Goal: Book appointment/travel/reservation

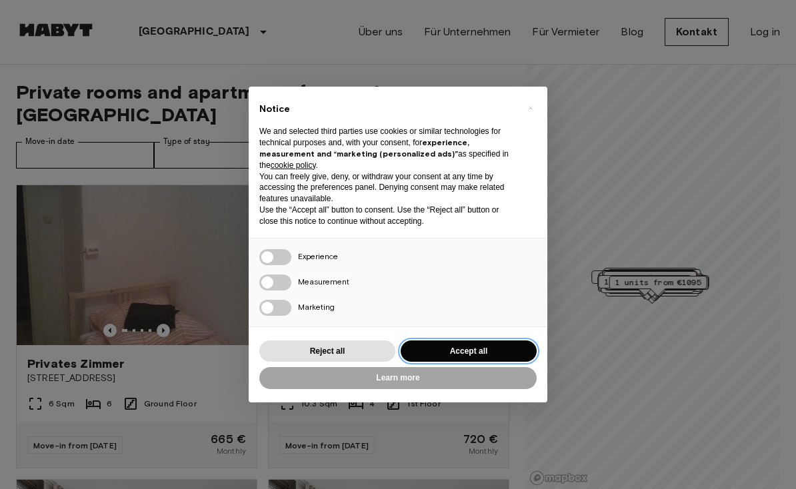
click at [490, 349] on button "Accept all" at bounding box center [469, 352] width 136 height 22
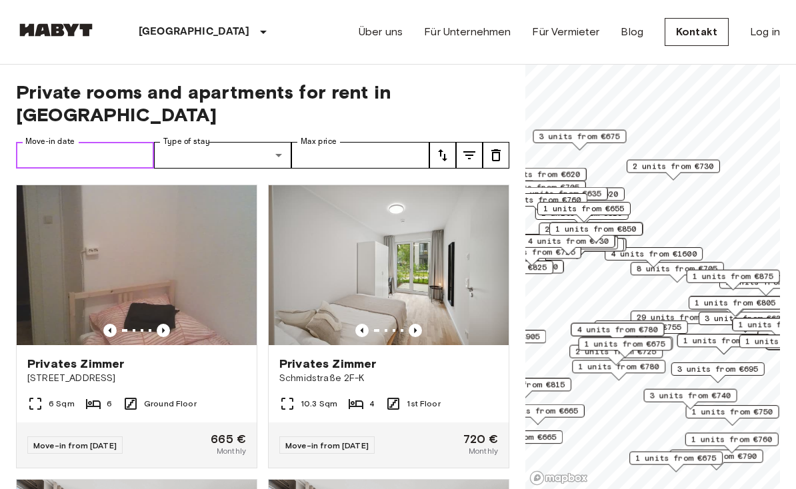
click at [66, 142] on input "Move-in date" at bounding box center [85, 155] width 138 height 27
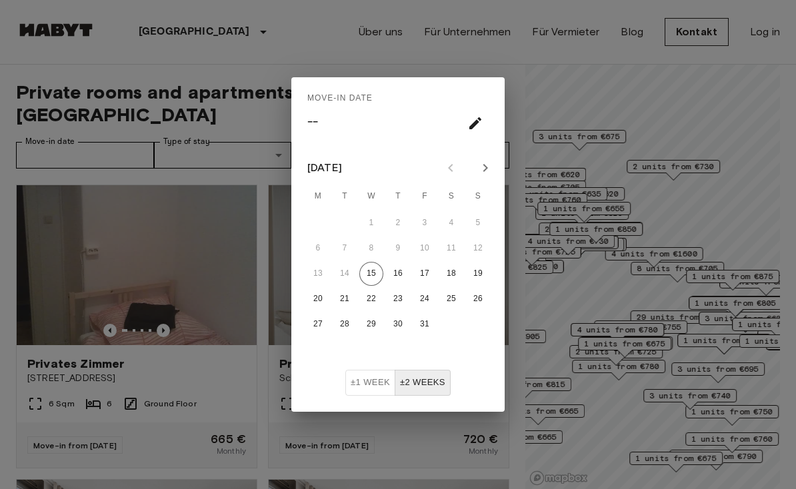
click at [487, 170] on icon "Next month" at bounding box center [485, 168] width 16 height 16
click at [487, 165] on icon "Next month" at bounding box center [485, 168] width 16 height 16
click at [490, 161] on icon "Next month" at bounding box center [485, 168] width 16 height 16
click at [494, 167] on button "Next month" at bounding box center [485, 168] width 23 height 23
click at [452, 327] on button "28" at bounding box center [451, 325] width 24 height 24
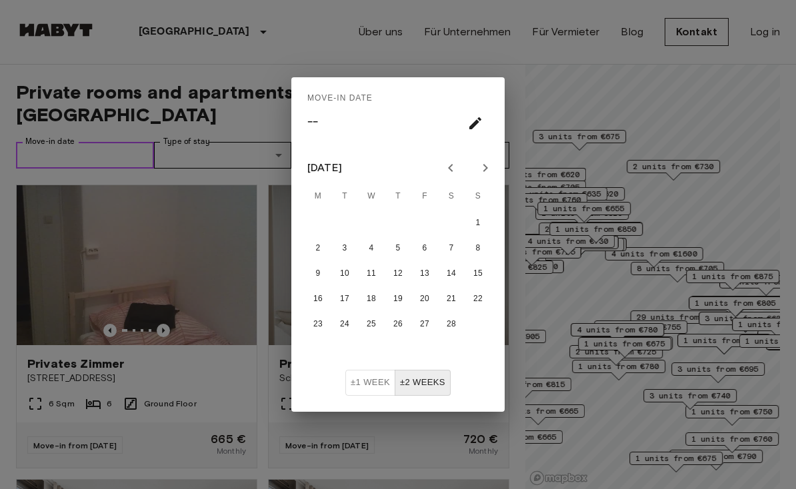
type input "**********"
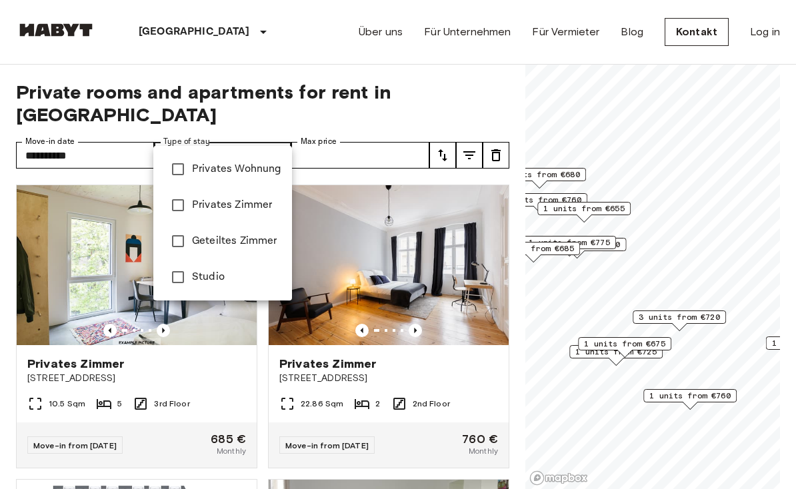
click at [87, 128] on div at bounding box center [398, 244] width 796 height 489
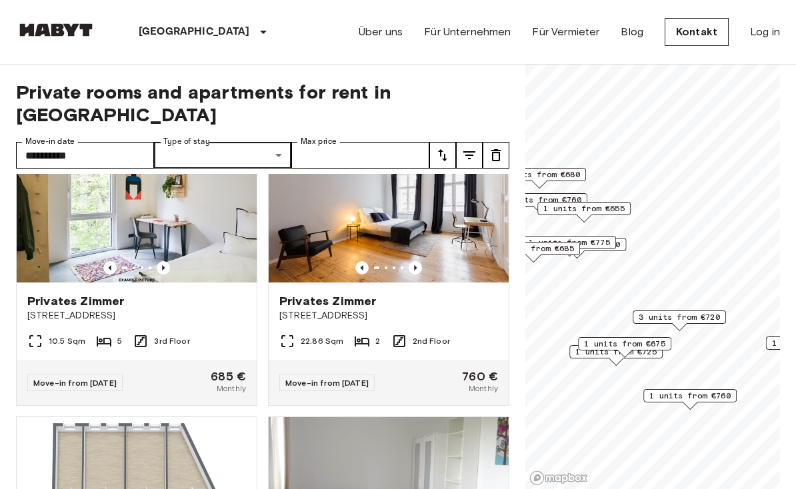
scroll to position [62, 0]
click at [109, 142] on input "**********" at bounding box center [85, 155] width 138 height 27
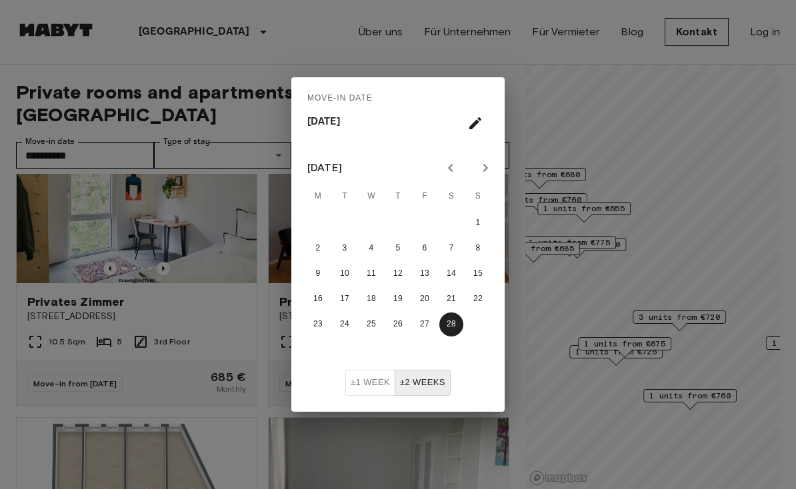
click at [417, 385] on button "±2 weeks" at bounding box center [423, 383] width 56 height 26
click at [430, 386] on button "±2 weeks" at bounding box center [423, 383] width 56 height 26
click at [405, 386] on button "±2 weeks" at bounding box center [423, 383] width 56 height 26
click at [366, 387] on button "±1 week" at bounding box center [370, 383] width 50 height 26
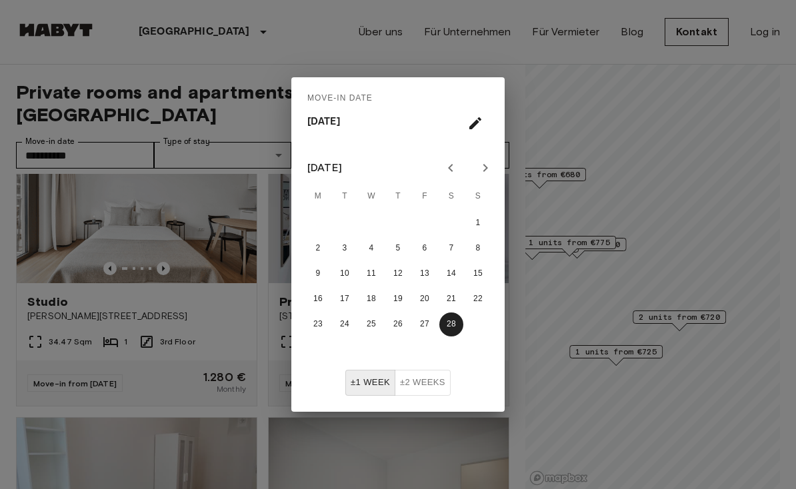
click at [353, 384] on button "±1 week" at bounding box center [370, 383] width 50 height 26
click at [426, 389] on button "±2 weeks" at bounding box center [423, 383] width 56 height 26
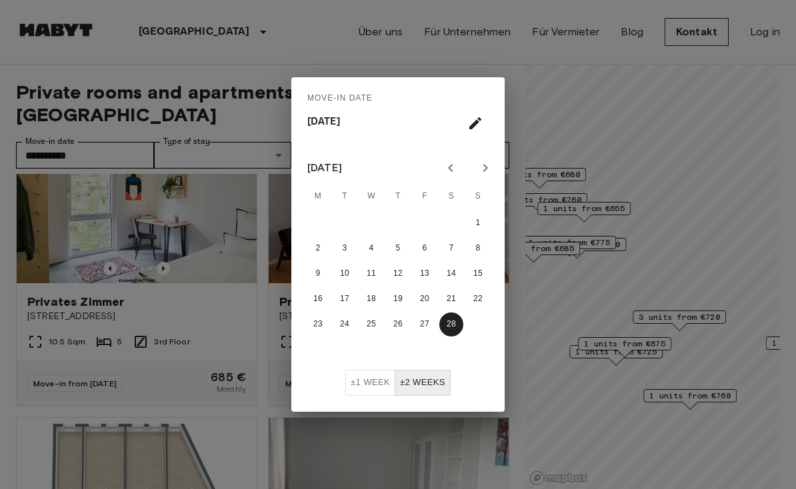
click at [436, 389] on button "±2 weeks" at bounding box center [423, 383] width 56 height 26
click at [342, 385] on div "±1 week ±2 weeks" at bounding box center [397, 391] width 213 height 42
click at [363, 391] on button "±1 week" at bounding box center [370, 383] width 50 height 26
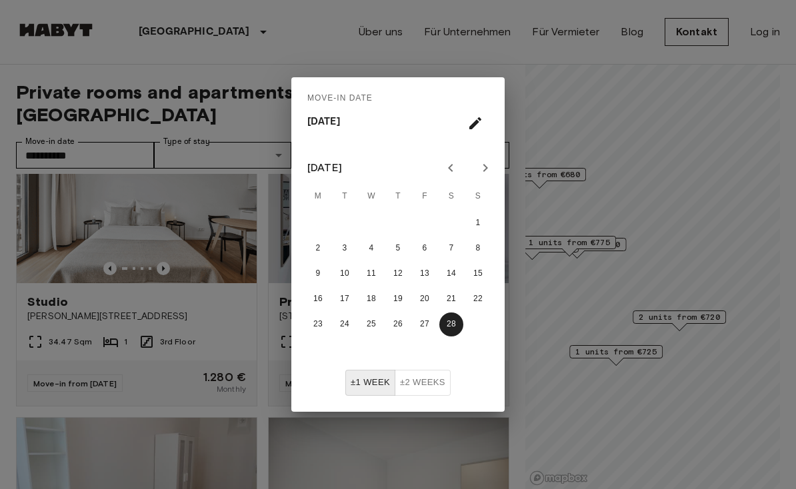
click at [471, 104] on div "Move-in date Sat, Feb 28" at bounding box center [397, 112] width 213 height 70
click at [445, 387] on button "±2 weeks" at bounding box center [423, 383] width 56 height 26
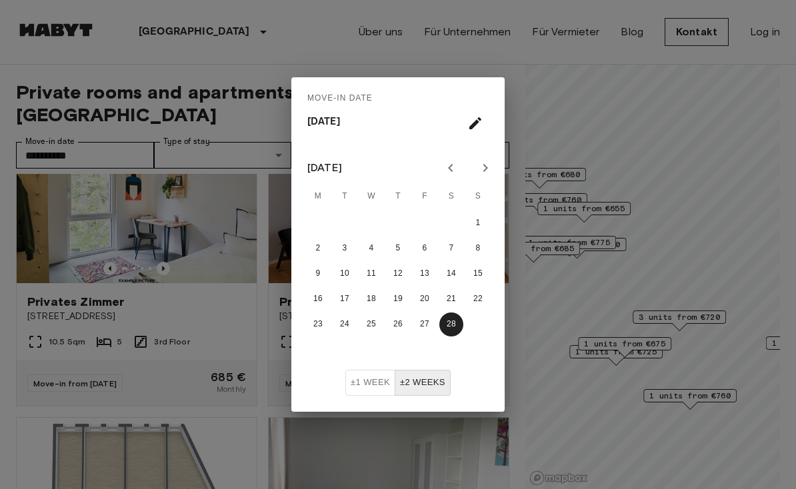
click at [329, 89] on span "Move-in date" at bounding box center [339, 98] width 65 height 21
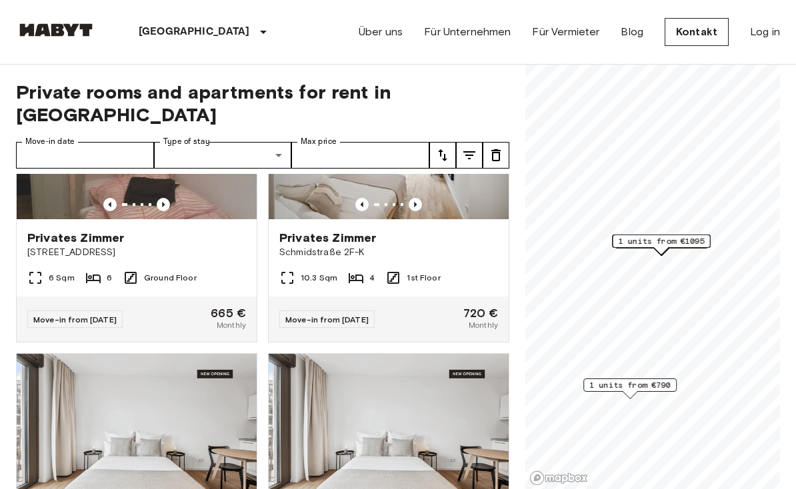
scroll to position [121, 0]
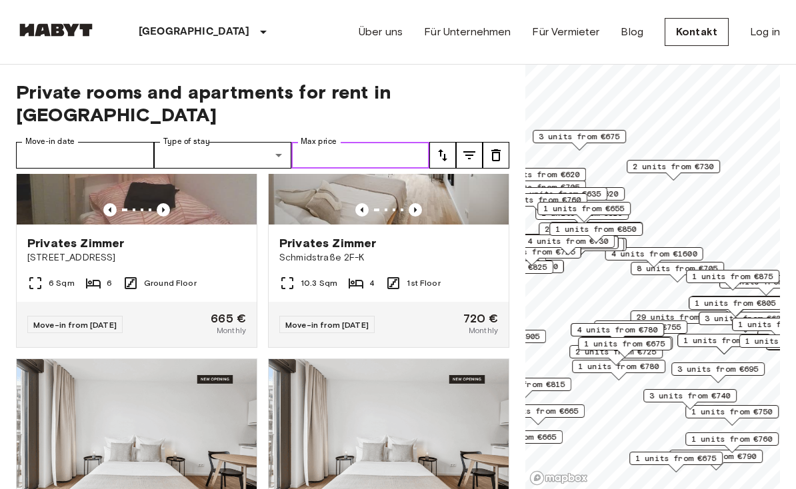
click at [337, 142] on input "Max price" at bounding box center [360, 155] width 138 height 27
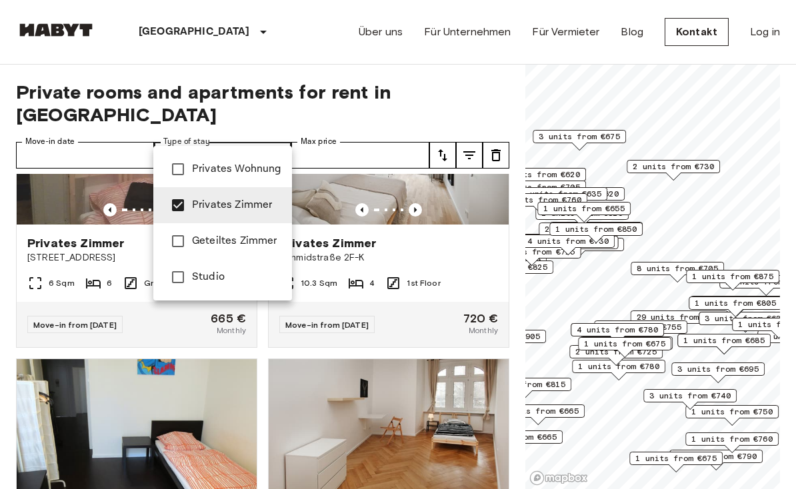
click at [82, 121] on div at bounding box center [398, 244] width 796 height 489
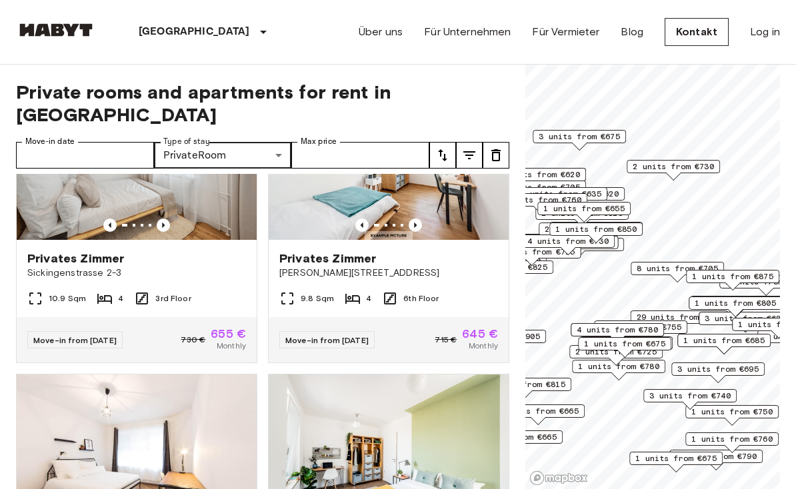
scroll to position [1271, 0]
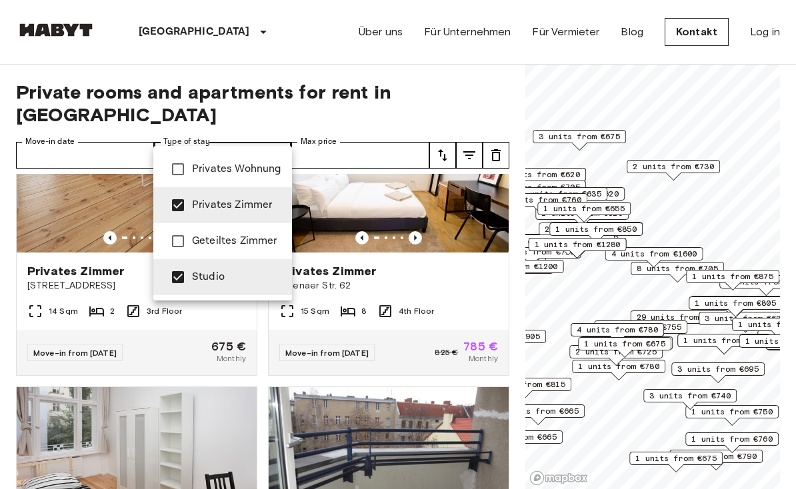
type input "**********"
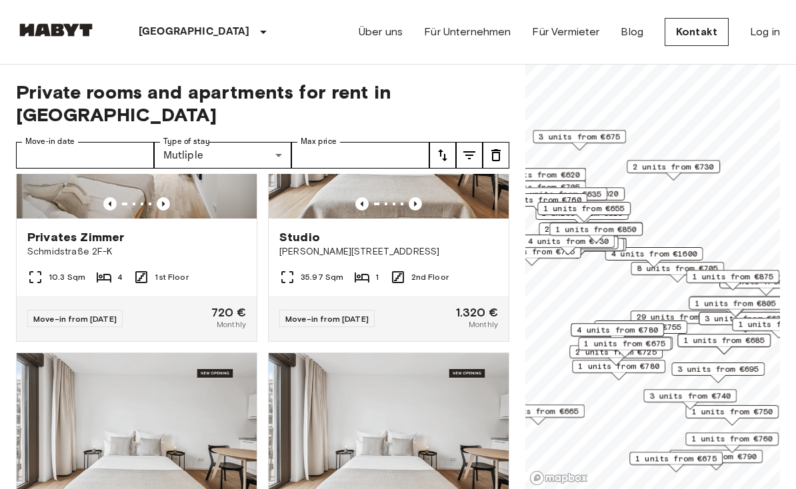
scroll to position [124, 0]
